Goal: Information Seeking & Learning: Learn about a topic

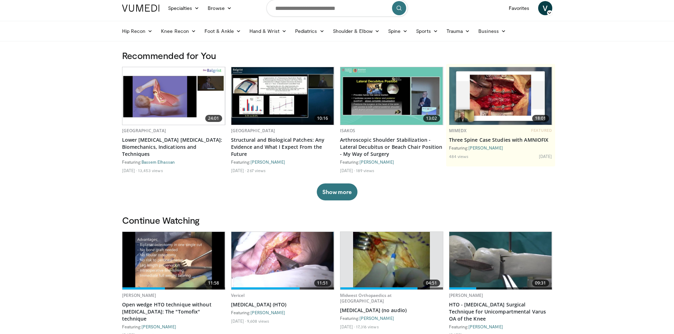
scroll to position [106, 0]
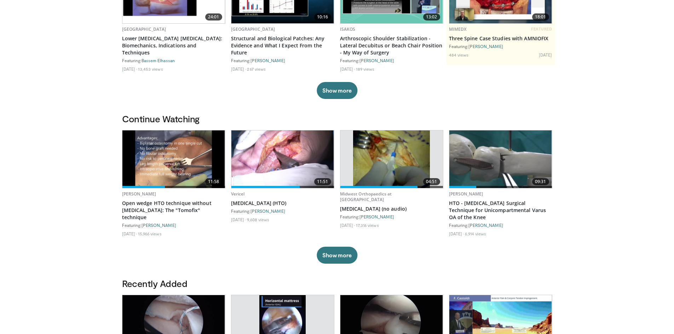
click at [177, 159] on img at bounding box center [173, 159] width 103 height 58
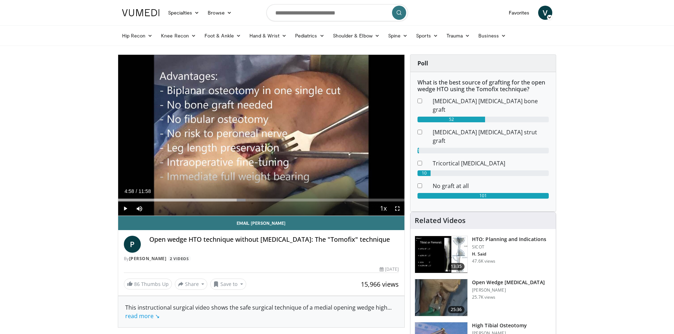
click at [448, 281] on img at bounding box center [441, 297] width 52 height 37
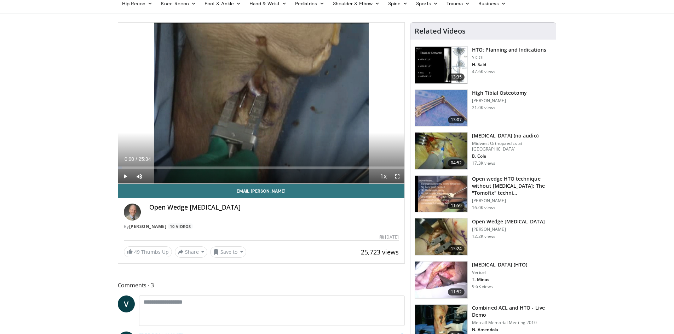
scroll to position [71, 0]
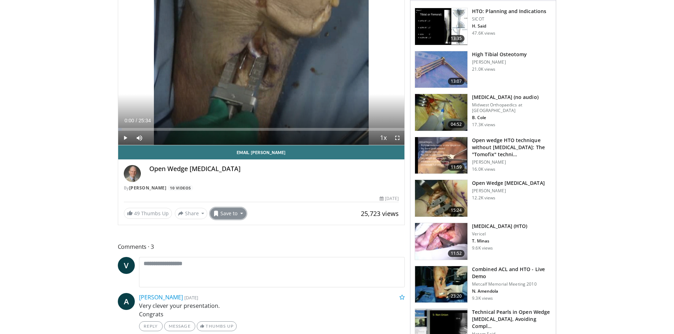
click at [225, 217] on button "Save to" at bounding box center [228, 213] width 36 height 11
click at [233, 229] on span "Add to Favorites" at bounding box center [240, 229] width 43 height 8
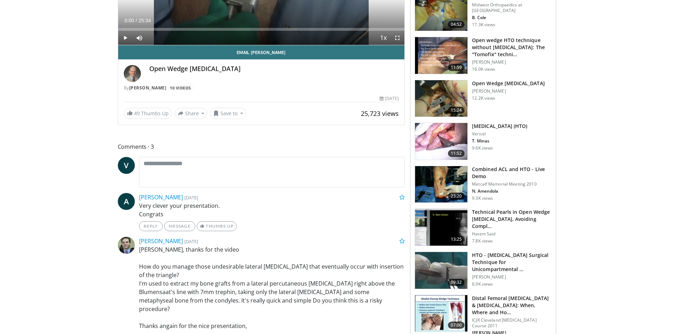
scroll to position [177, 0]
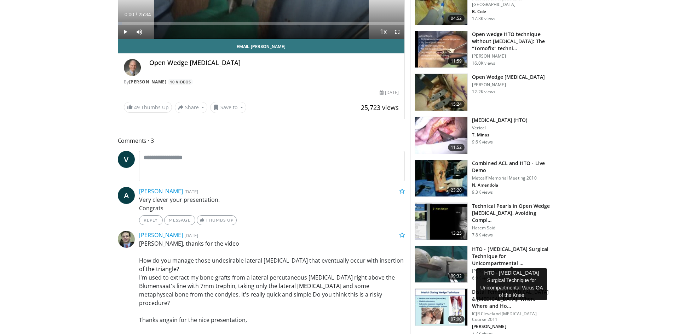
click at [482, 263] on h3 "HTO - [MEDICAL_DATA] Surgical Technique for Unicompartmental …" at bounding box center [512, 256] width 80 height 21
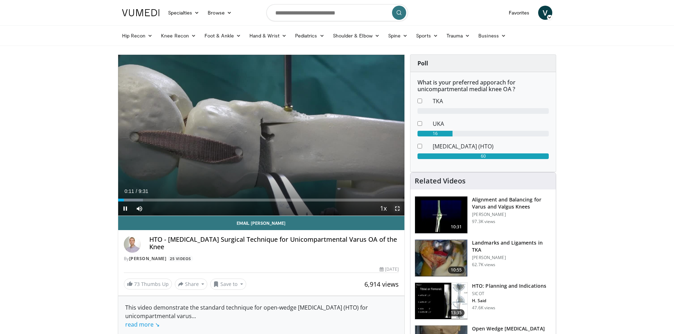
click at [395, 208] on span "Video Player" at bounding box center [397, 209] width 14 height 14
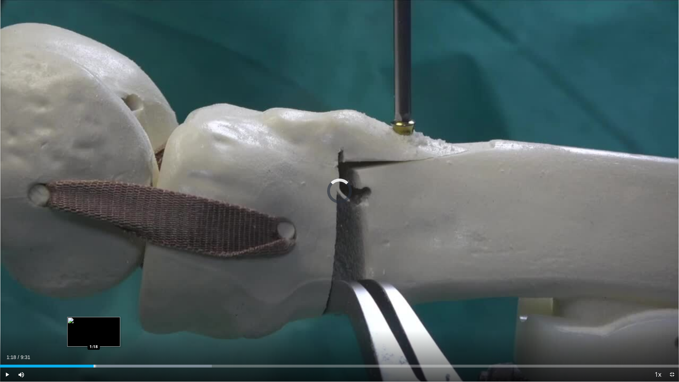
click at [94, 334] on div "Progress Bar" at bounding box center [94, 366] width 1 height 3
click at [76, 334] on div "Loaded : 26.02% 1:21 1:03" at bounding box center [339, 366] width 679 height 3
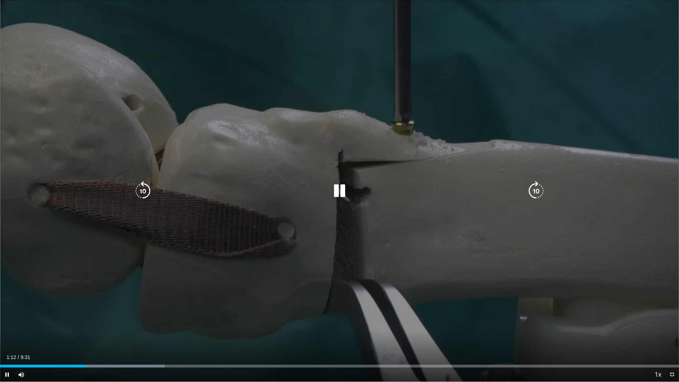
click at [338, 190] on icon "Video Player" at bounding box center [340, 191] width 20 height 20
click at [340, 191] on icon "Video Player" at bounding box center [340, 191] width 20 height 20
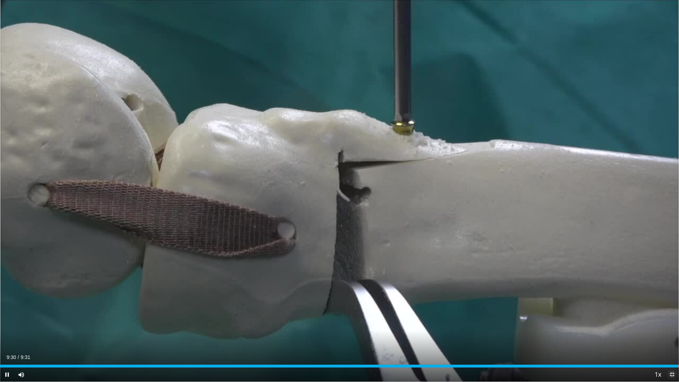
click at [672, 334] on span "Video Player" at bounding box center [672, 374] width 14 height 14
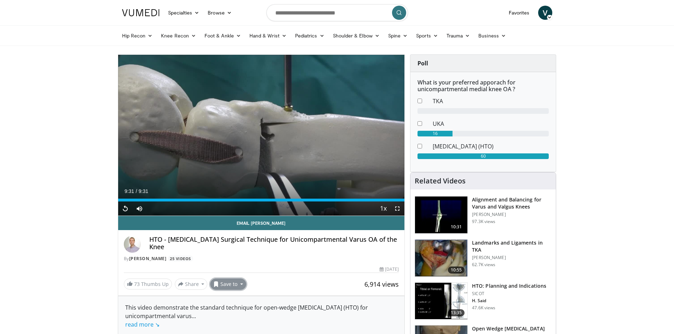
click at [228, 284] on button "Save to" at bounding box center [228, 284] width 36 height 11
click at [352, 34] on link "Shoulder & Elbow" at bounding box center [356, 36] width 55 height 14
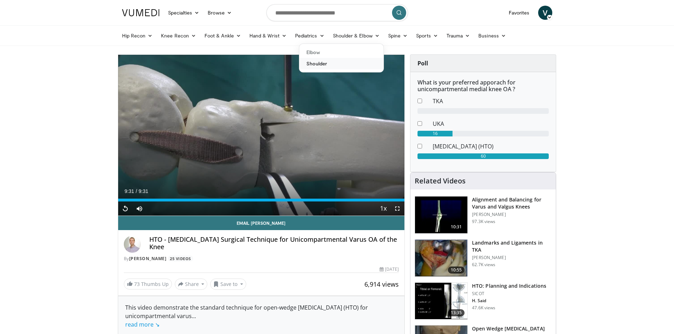
click at [323, 64] on link "Shoulder" at bounding box center [341, 63] width 84 height 11
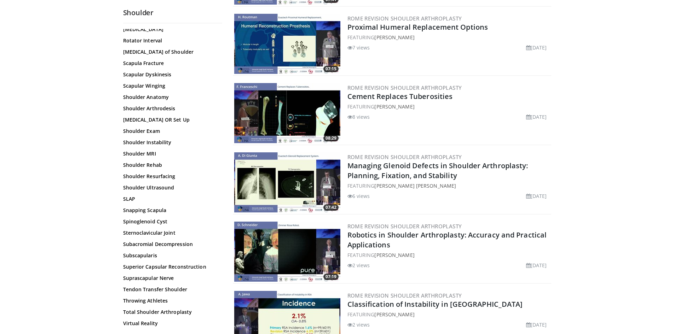
scroll to position [707, 0]
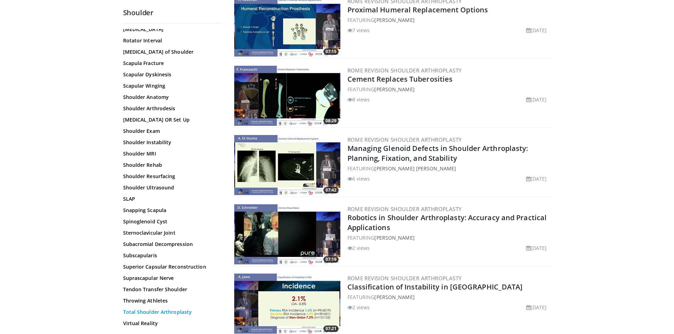
click at [149, 309] on link "Total Shoulder Arthroplasty" at bounding box center [170, 312] width 95 height 7
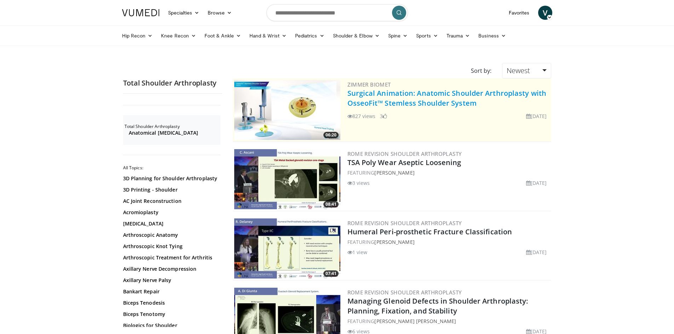
click at [424, 94] on link "Surgical Animation: Anatomic Shoulder Arthroplasty with OsseoFit™ Stemless Shou…" at bounding box center [446, 97] width 199 height 19
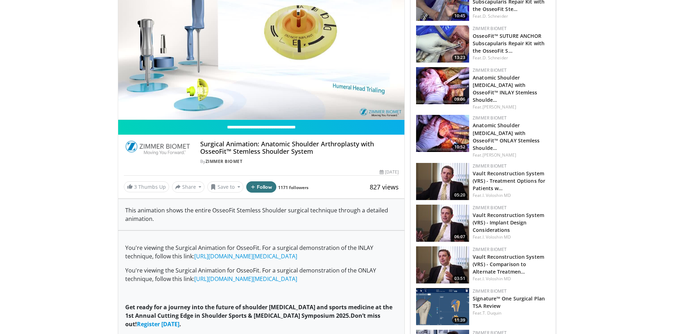
scroll to position [35, 0]
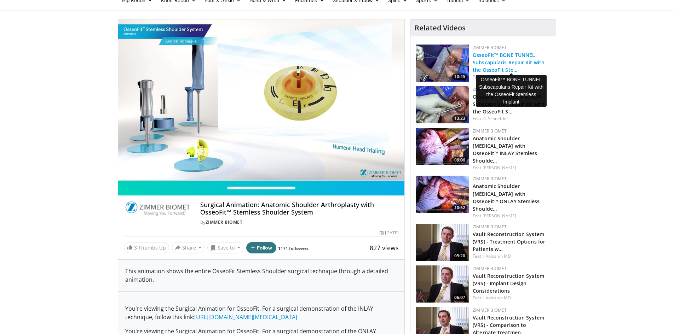
click at [491, 66] on link "OsseoFit™ BONE TUNNEL Subscapularis Repair Kit with the OsseoFit Ste…" at bounding box center [508, 63] width 72 height 22
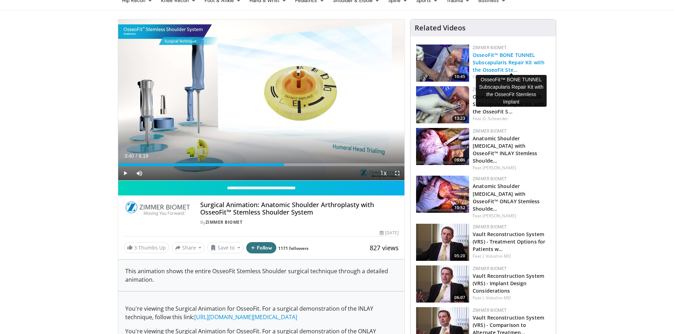
click at [498, 64] on link "OsseoFit™ BONE TUNNEL Subscapularis Repair Kit with the OsseoFit Ste…" at bounding box center [508, 63] width 72 height 22
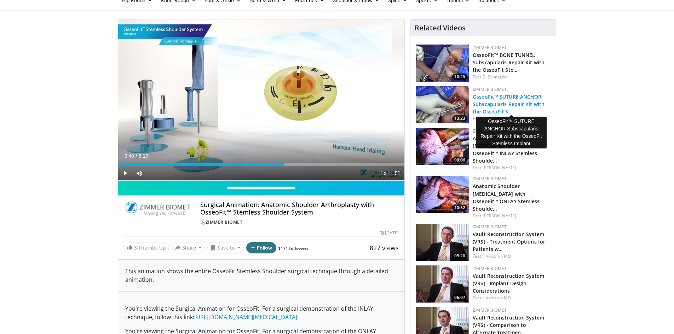
click at [475, 105] on link "OsseoFit™ SUTURE ANCHOR Subscapularis Repair Kit with the OsseoFit S…" at bounding box center [508, 104] width 72 height 22
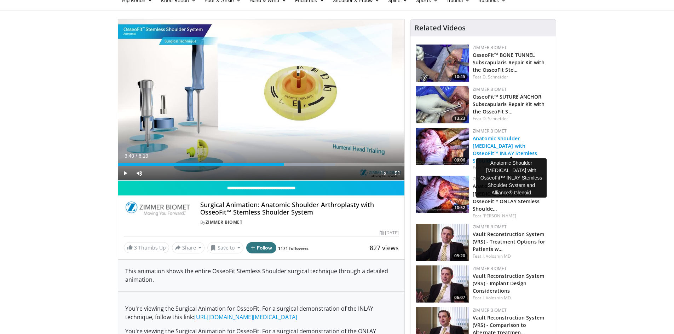
click at [507, 144] on link "Anatomic Shoulder [MEDICAL_DATA] with OsseoFit™ INLAY Stemless Shoulde…" at bounding box center [504, 149] width 64 height 29
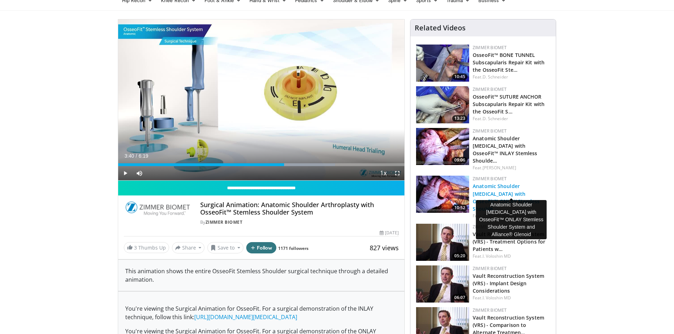
click at [506, 188] on link "Anatomic Shoulder [MEDICAL_DATA] with OsseoFit™ ONLAY Stemless Shoulde…" at bounding box center [505, 197] width 67 height 29
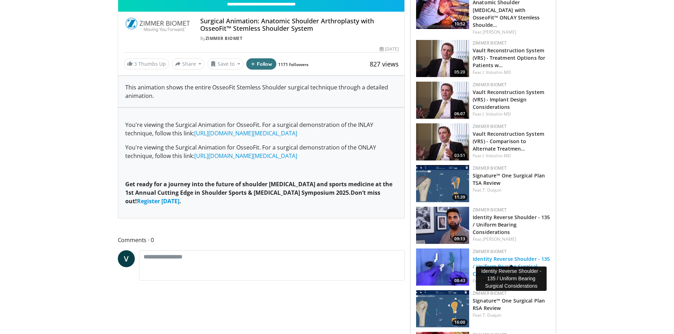
scroll to position [248, 0]
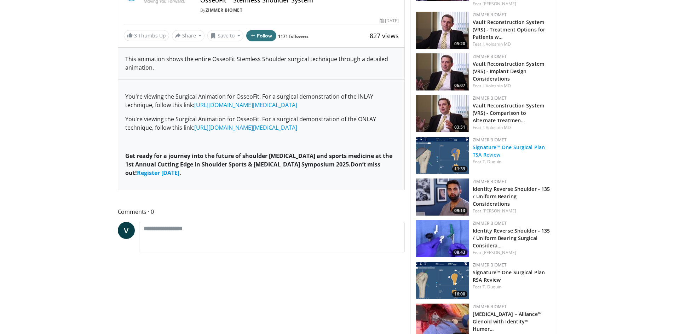
click at [494, 144] on link "Signature™ One Surgical Plan TSA Review" at bounding box center [508, 151] width 72 height 14
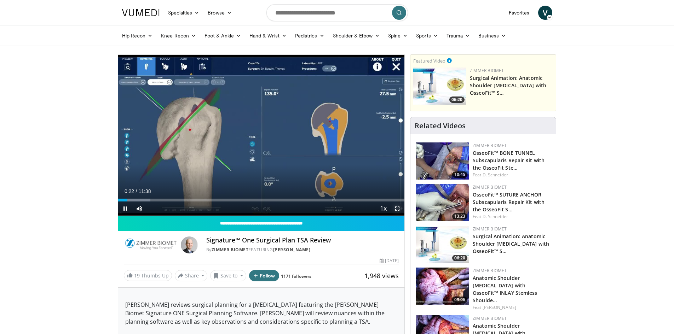
click at [398, 209] on span "Video Player" at bounding box center [397, 209] width 14 height 14
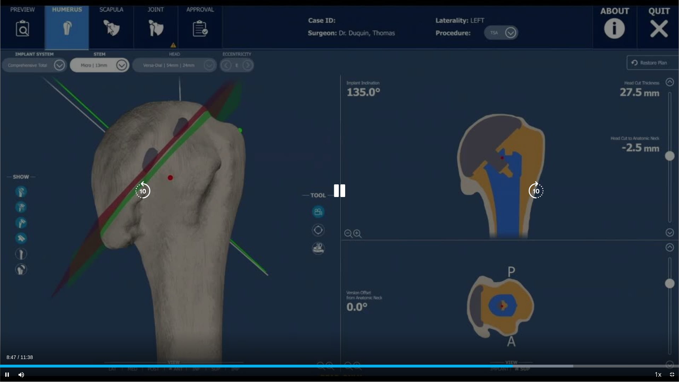
click at [661, 26] on div "10 seconds Tap to unmute" at bounding box center [339, 191] width 679 height 382
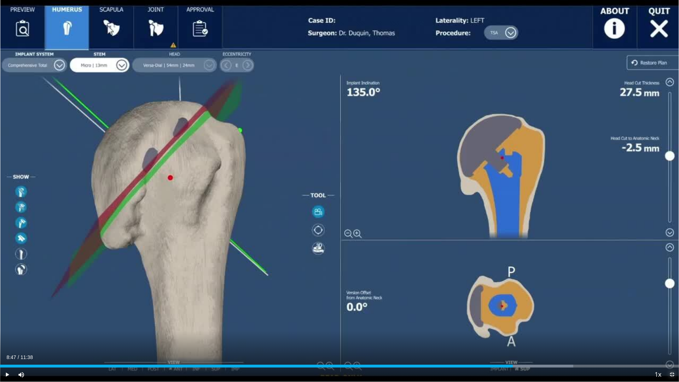
click at [672, 334] on span "Video Player" at bounding box center [672, 374] width 14 height 14
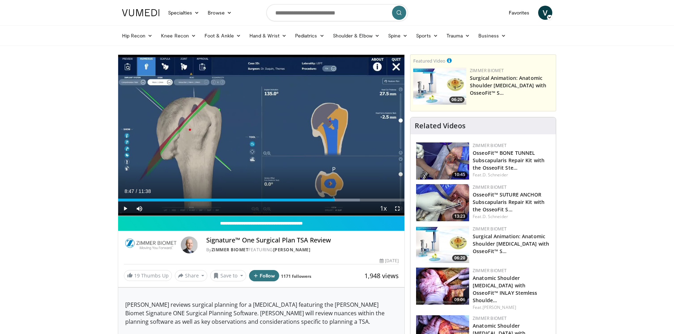
click at [463, 166] on img at bounding box center [442, 161] width 53 height 37
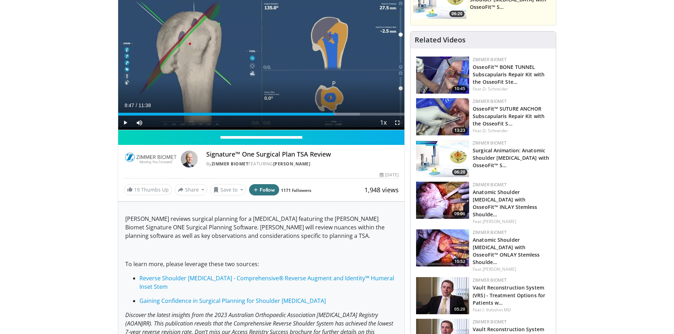
scroll to position [106, 0]
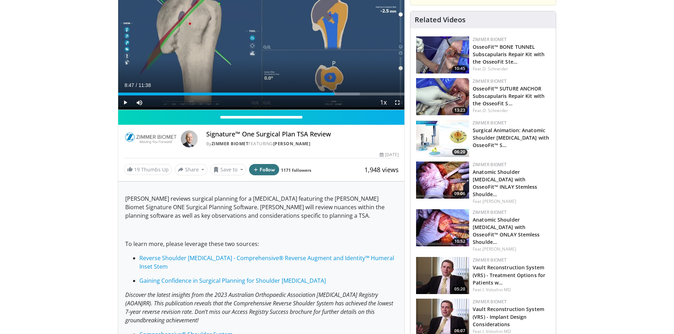
click at [450, 180] on img at bounding box center [442, 180] width 53 height 37
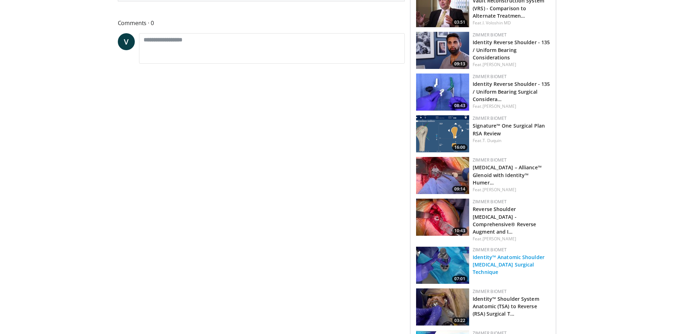
scroll to position [460, 0]
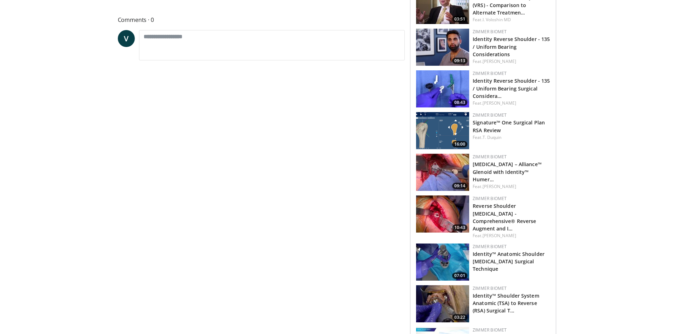
click at [452, 157] on img at bounding box center [442, 172] width 53 height 37
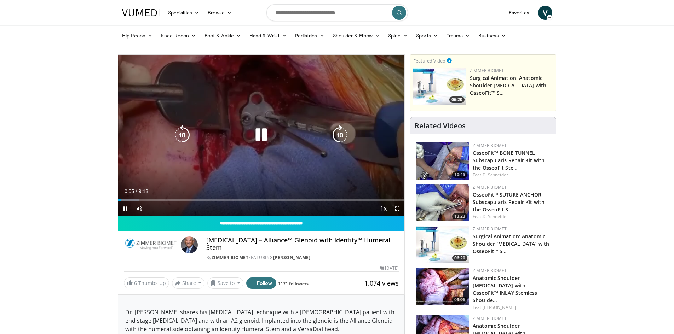
click at [342, 134] on icon "Video Player" at bounding box center [340, 135] width 20 height 20
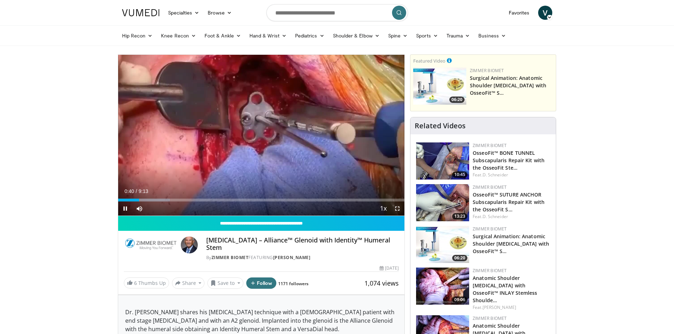
click at [398, 208] on span "Video Player" at bounding box center [397, 209] width 14 height 14
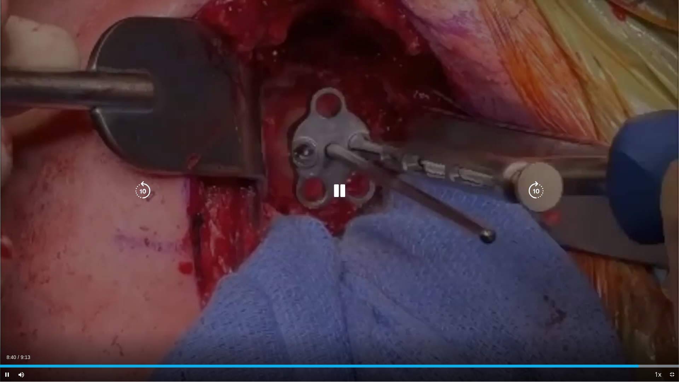
click at [539, 190] on icon "Video Player" at bounding box center [536, 191] width 20 height 20
click at [538, 190] on icon "Video Player" at bounding box center [536, 191] width 20 height 20
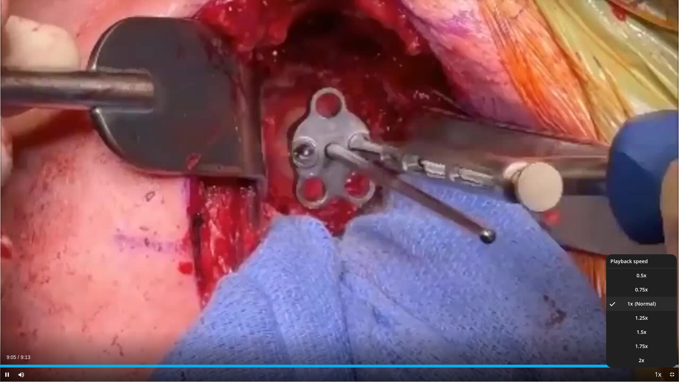
click at [659, 334] on span "Video Player" at bounding box center [658, 375] width 10 height 14
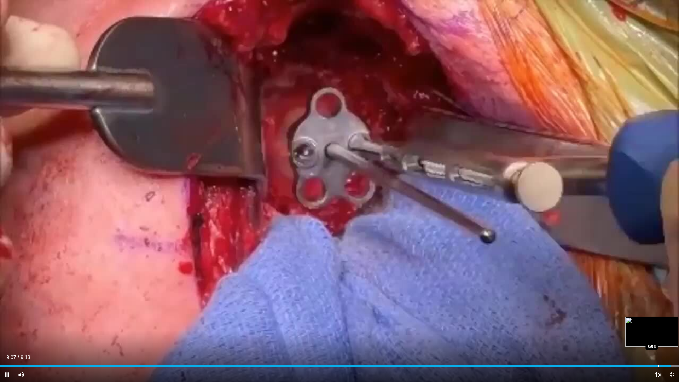
click at [658, 334] on div "9:07" at bounding box center [335, 366] width 671 height 3
click at [674, 334] on span "Video Player" at bounding box center [672, 374] width 14 height 14
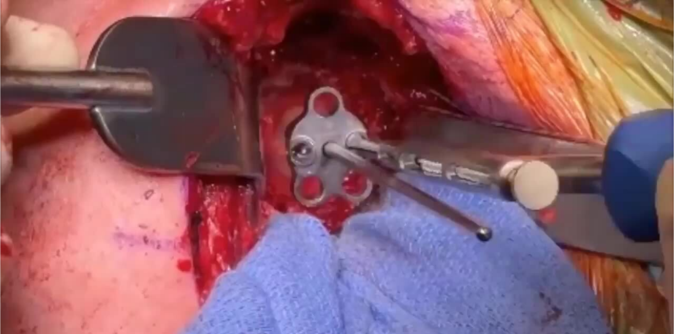
scroll to position [530, 0]
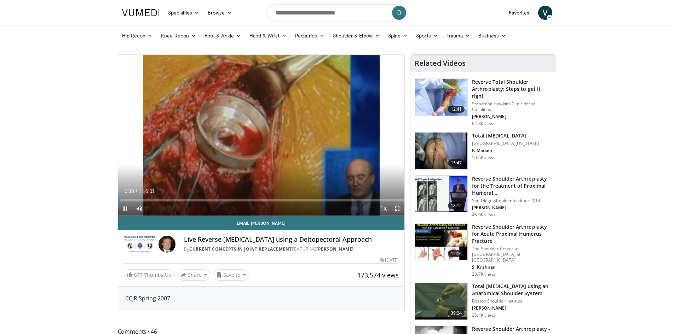
click at [397, 207] on span "Video Player" at bounding box center [397, 209] width 14 height 14
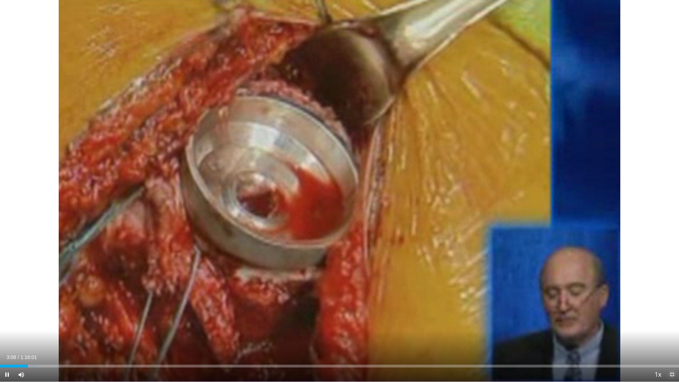
click at [672, 334] on span "Video Player" at bounding box center [672, 374] width 14 height 14
